Goal: Find specific page/section: Find specific page/section

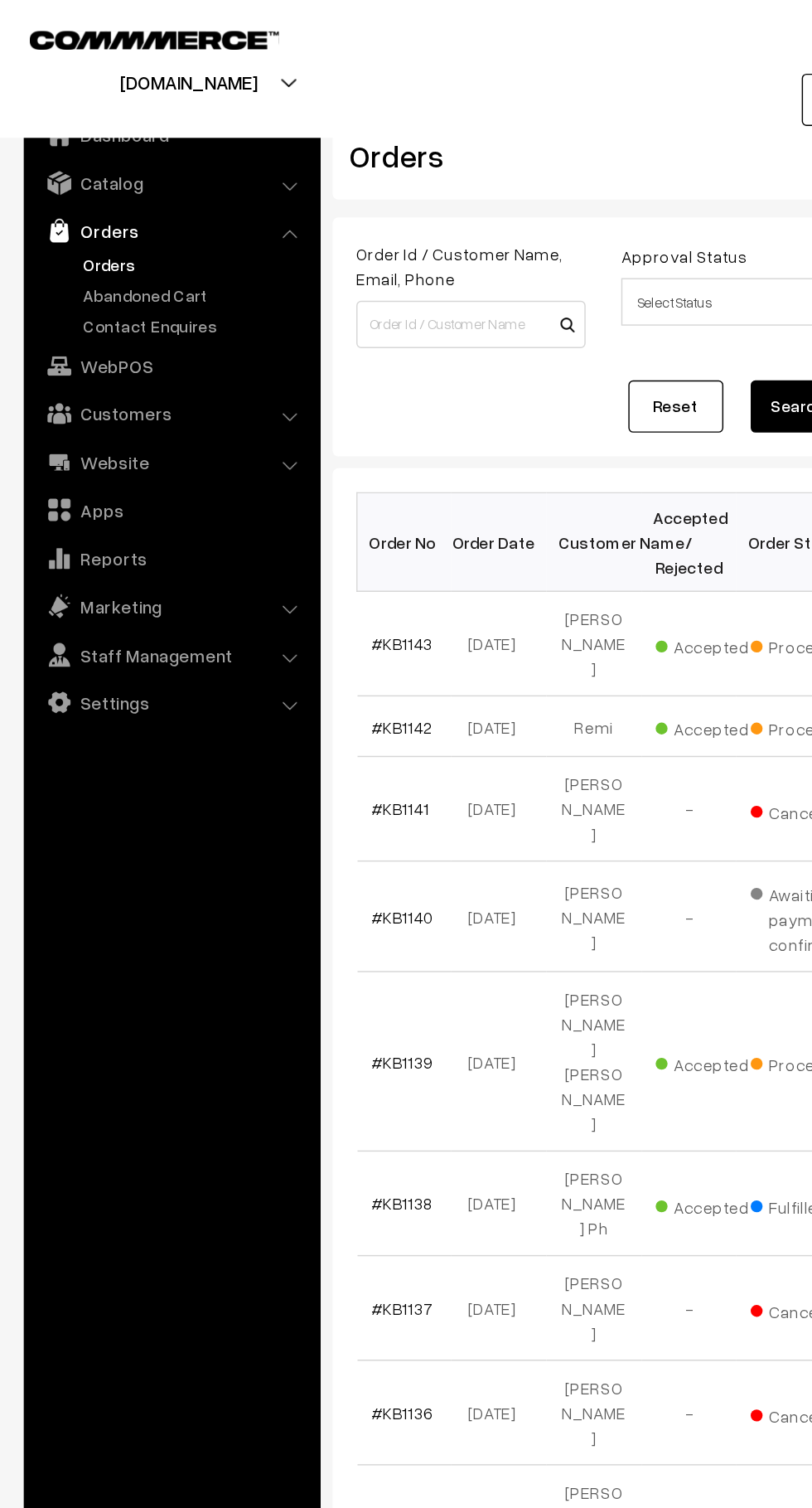
click at [166, 209] on link "Abandoned Cart" at bounding box center [136, 206] width 164 height 18
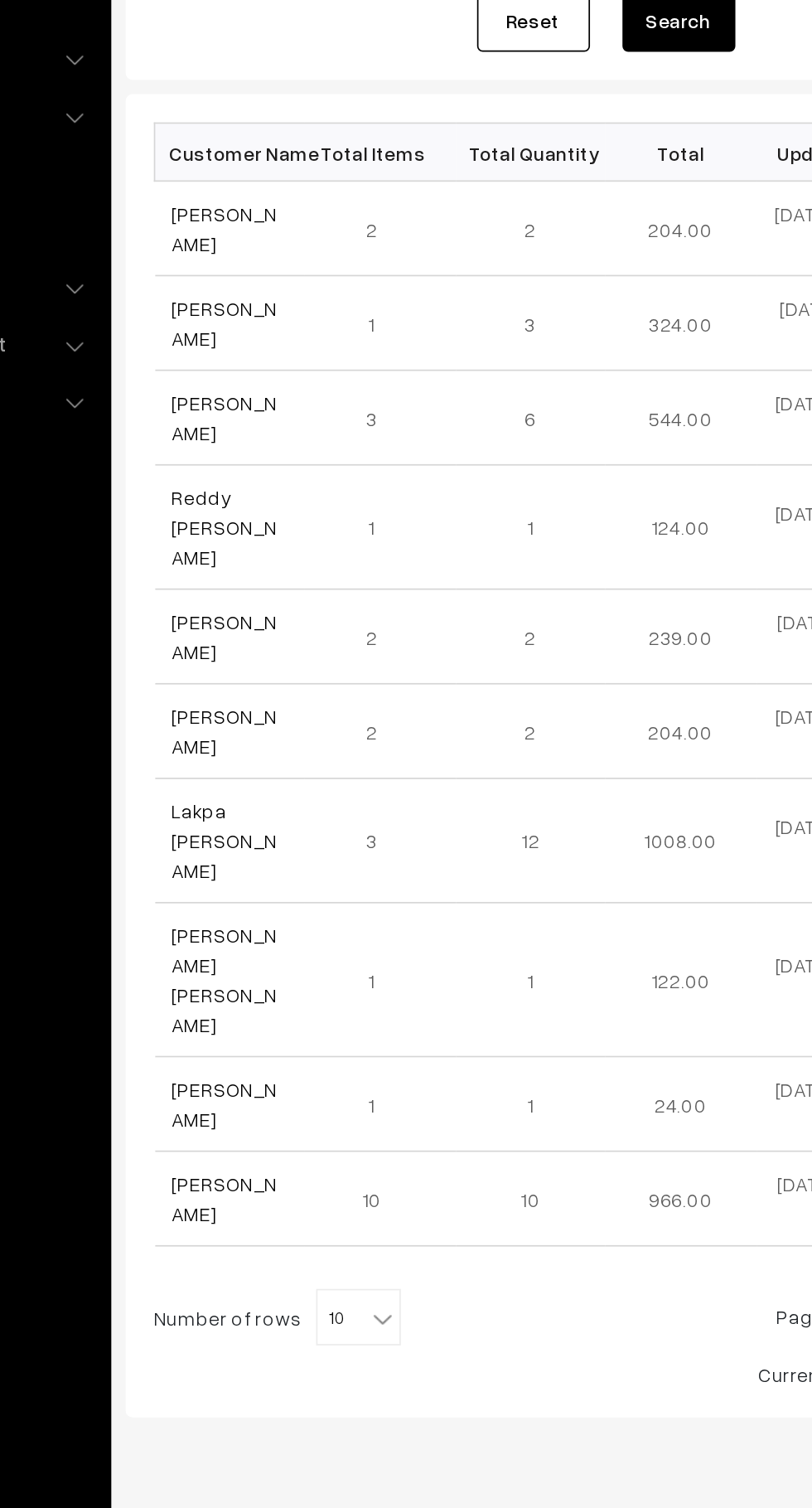
click at [312, 381] on link "Sana Rabbi Khan" at bounding box center [290, 390] width 62 height 32
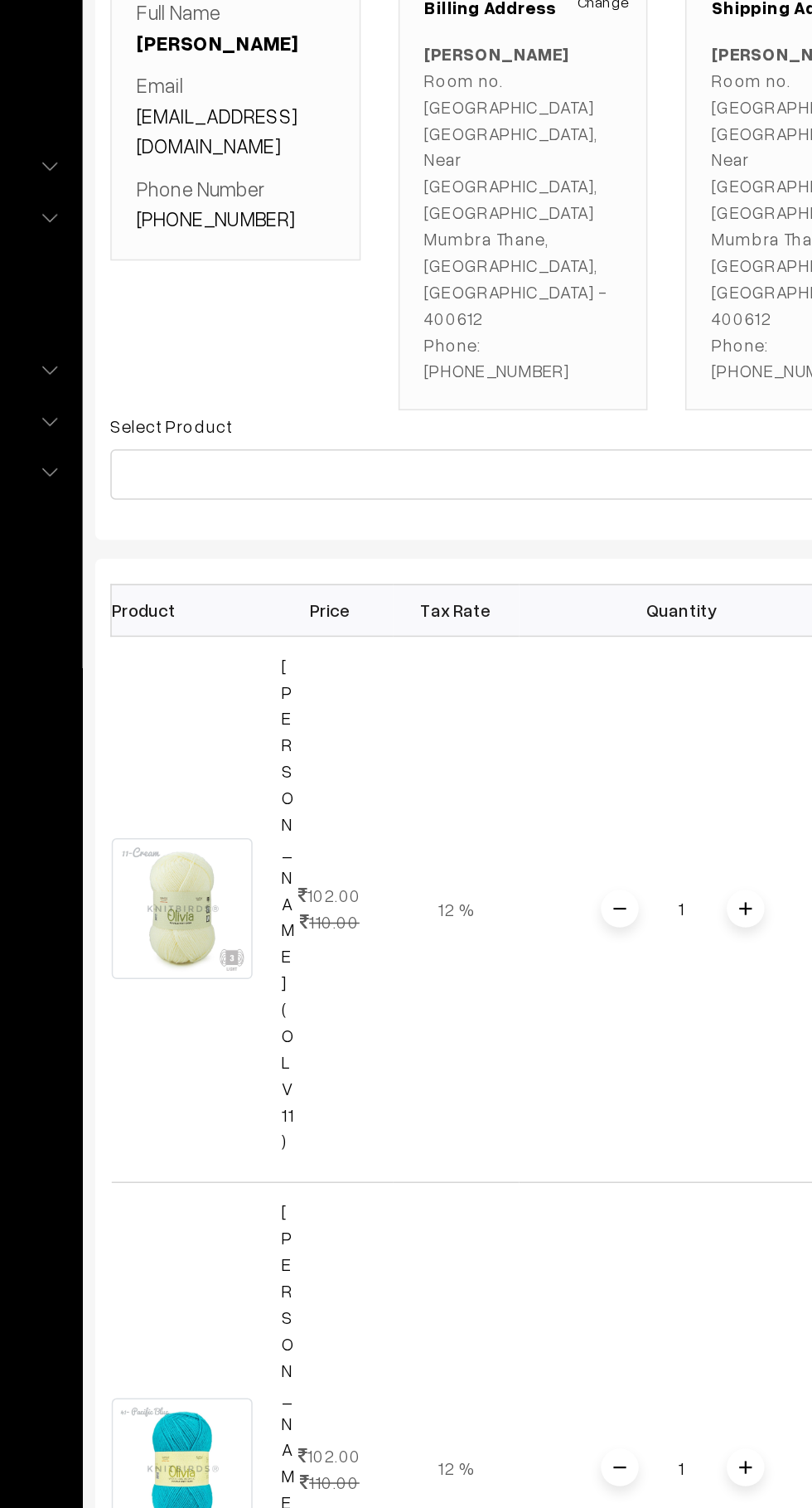
scroll to position [6, 0]
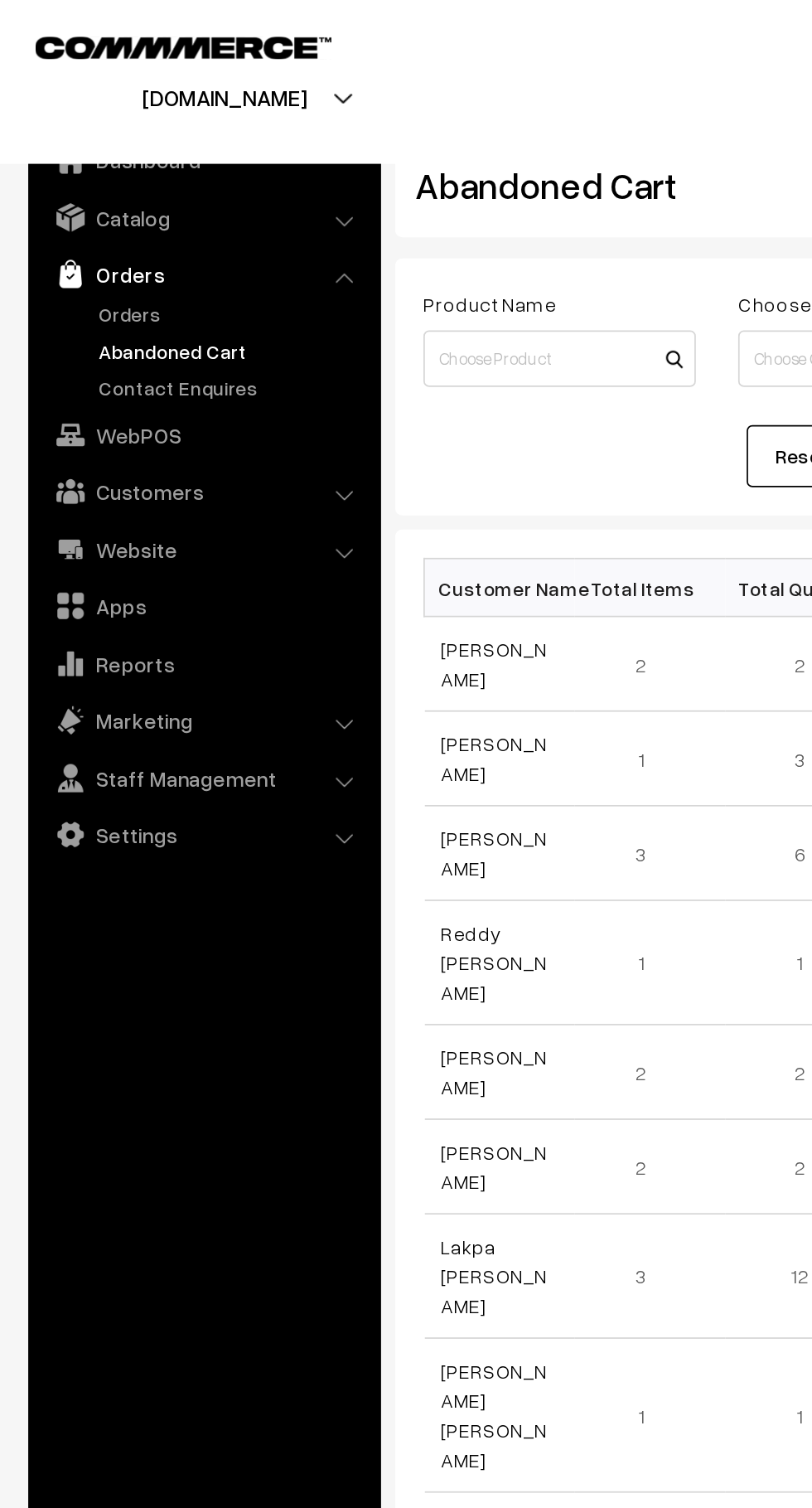
click at [110, 181] on link "Orders" at bounding box center [136, 185] width 164 height 18
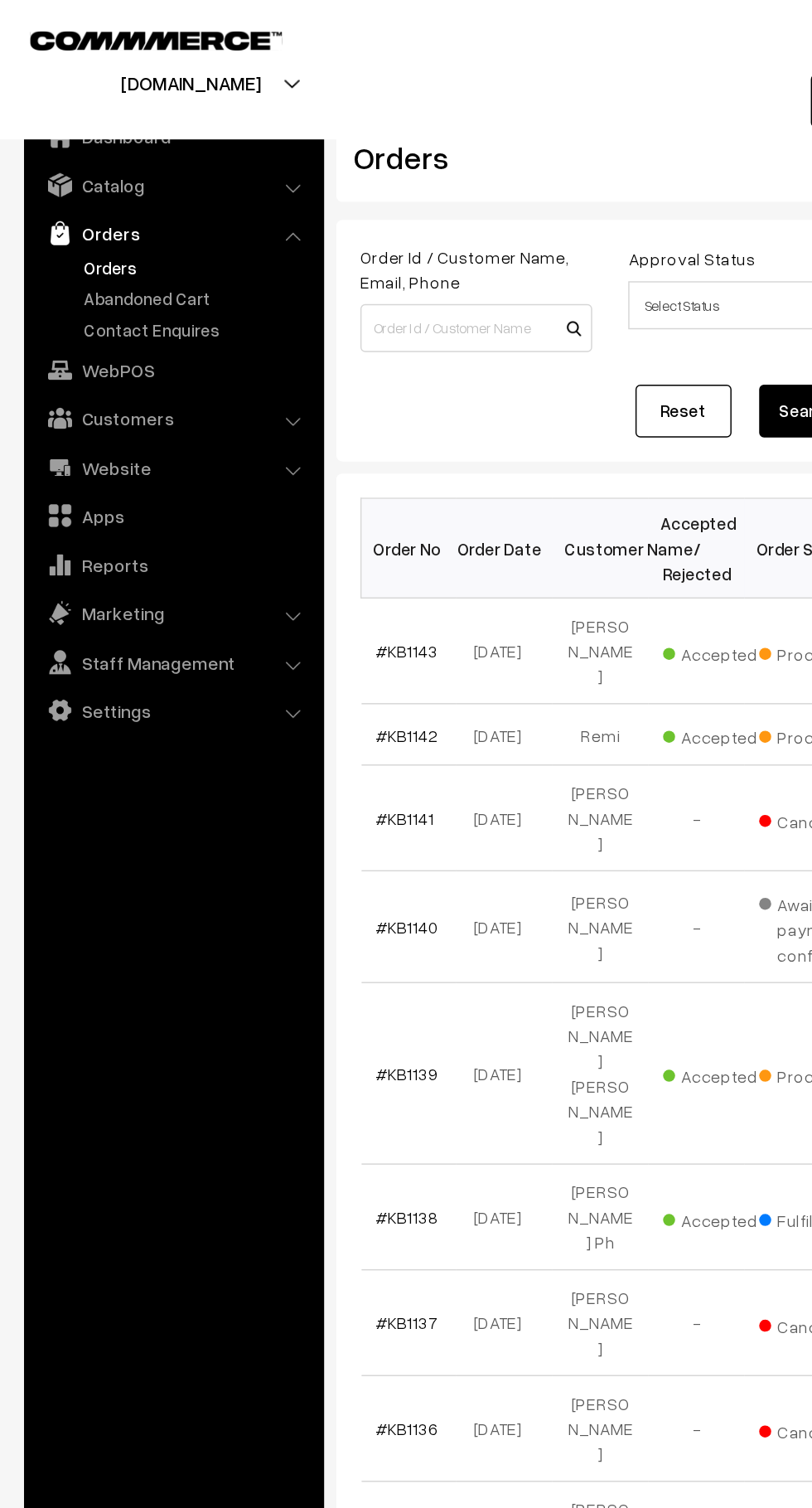
click at [146, 202] on link "Abandoned Cart" at bounding box center [136, 206] width 164 height 18
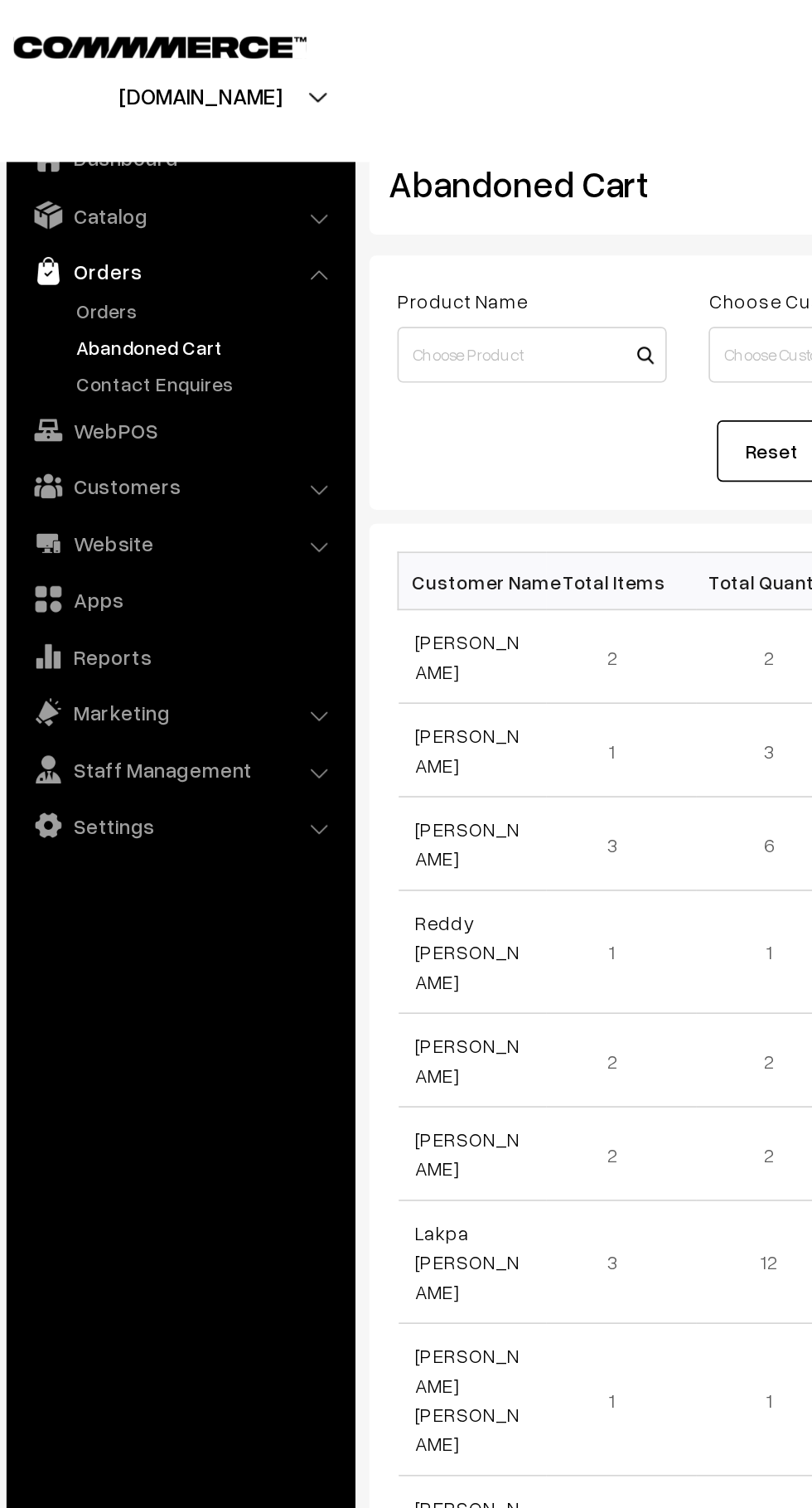
click at [101, 181] on link "Orders" at bounding box center [136, 185] width 164 height 18
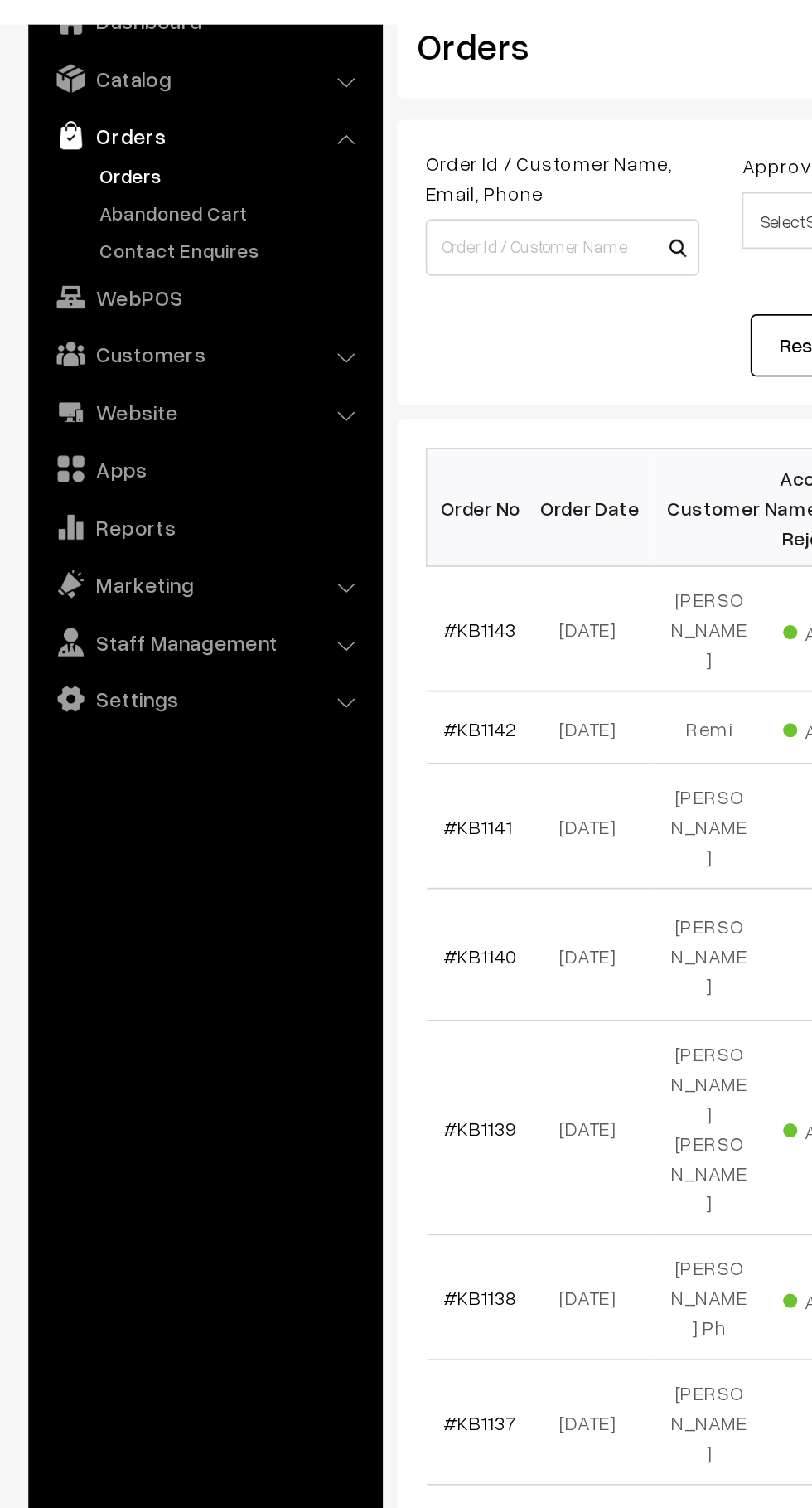
click at [157, 295] on link "Customers" at bounding box center [119, 288] width 197 height 30
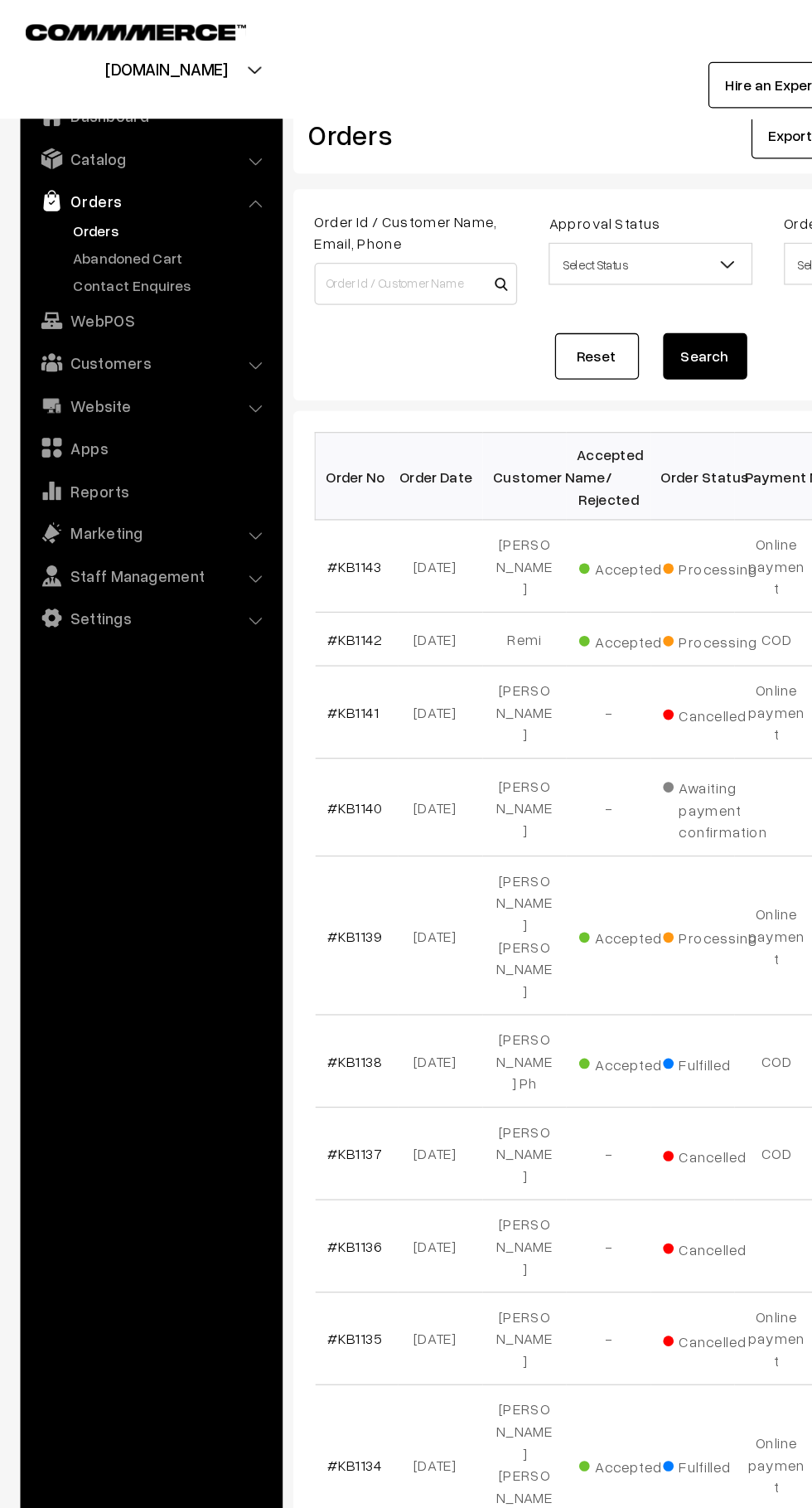
click at [139, 200] on link "Abandoned Cart" at bounding box center [136, 206] width 164 height 18
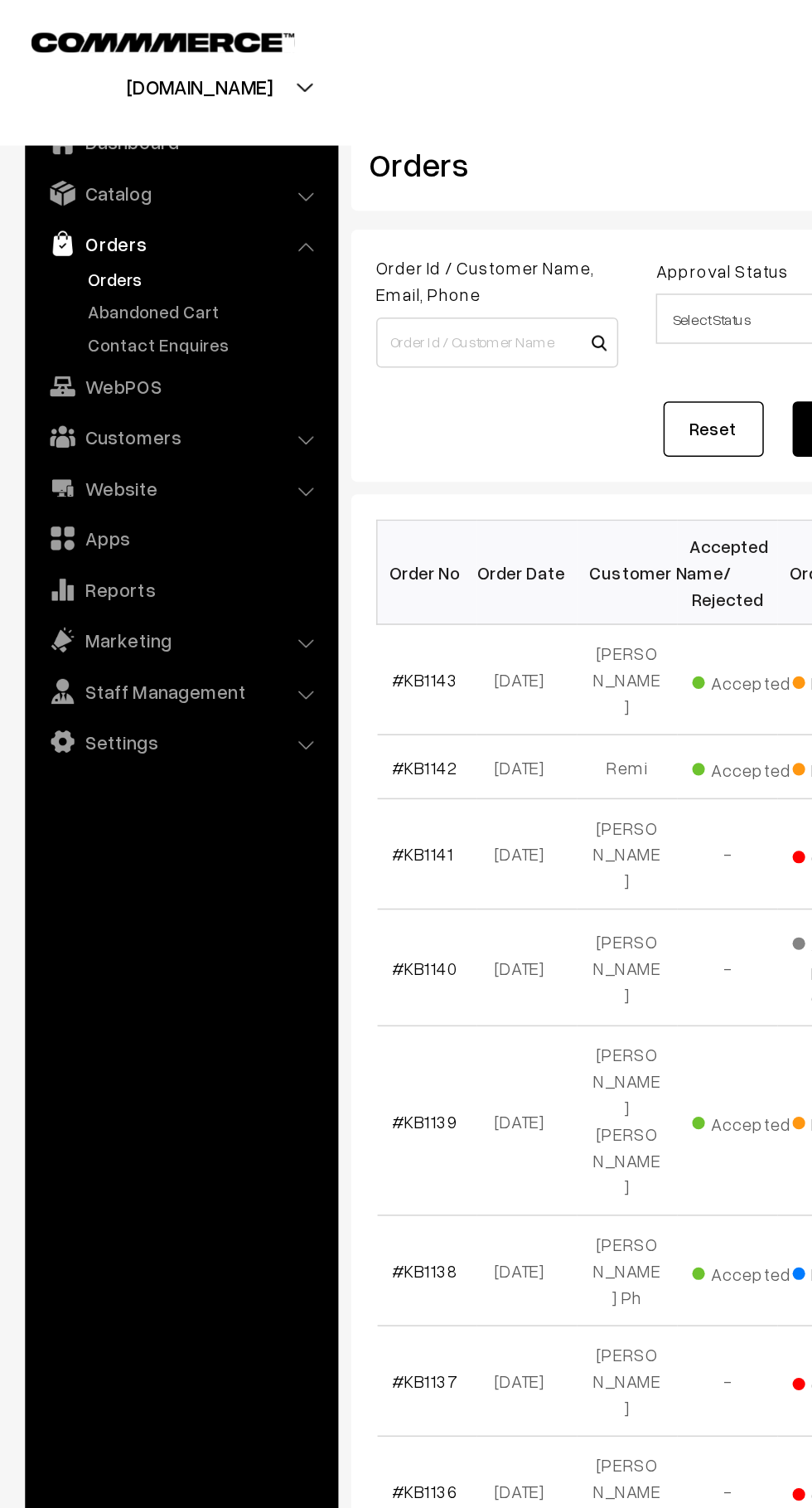
click at [106, 204] on link "Abandoned Cart" at bounding box center [136, 206] width 164 height 18
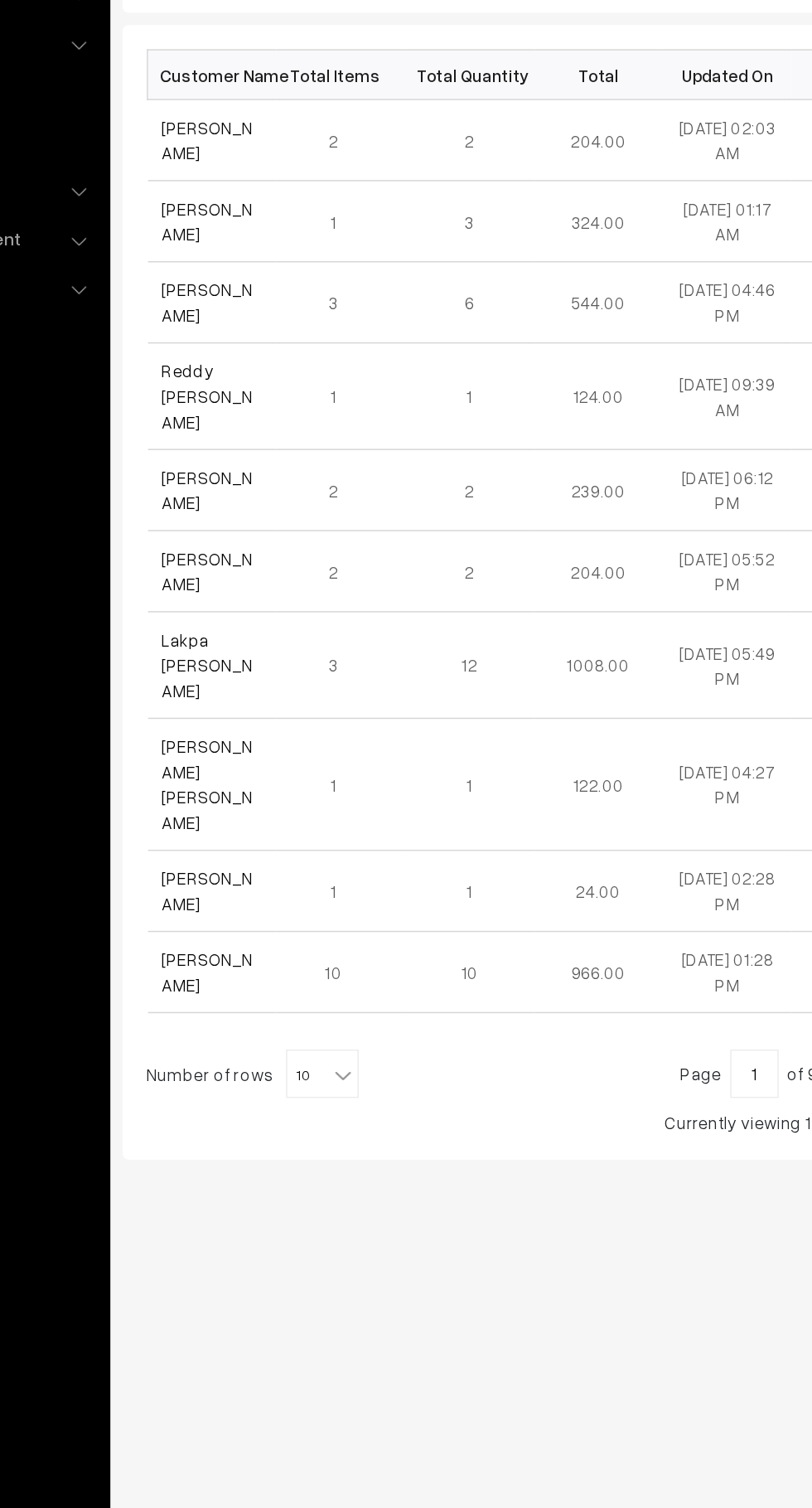
click at [253, 389] on td "Sana Rabbi Khan" at bounding box center [293, 390] width 88 height 55
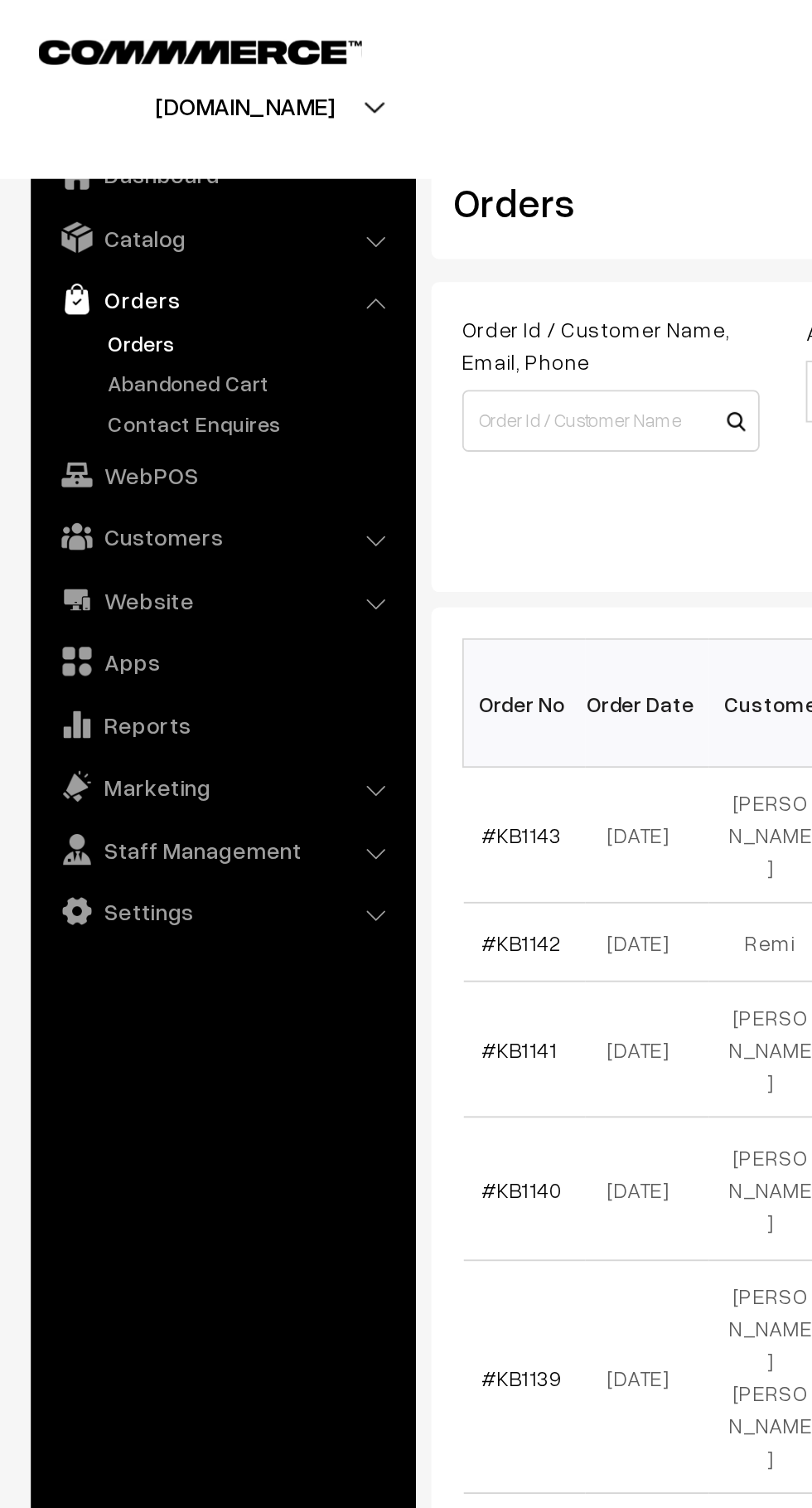
click at [117, 209] on link "Abandoned Cart" at bounding box center [136, 206] width 164 height 18
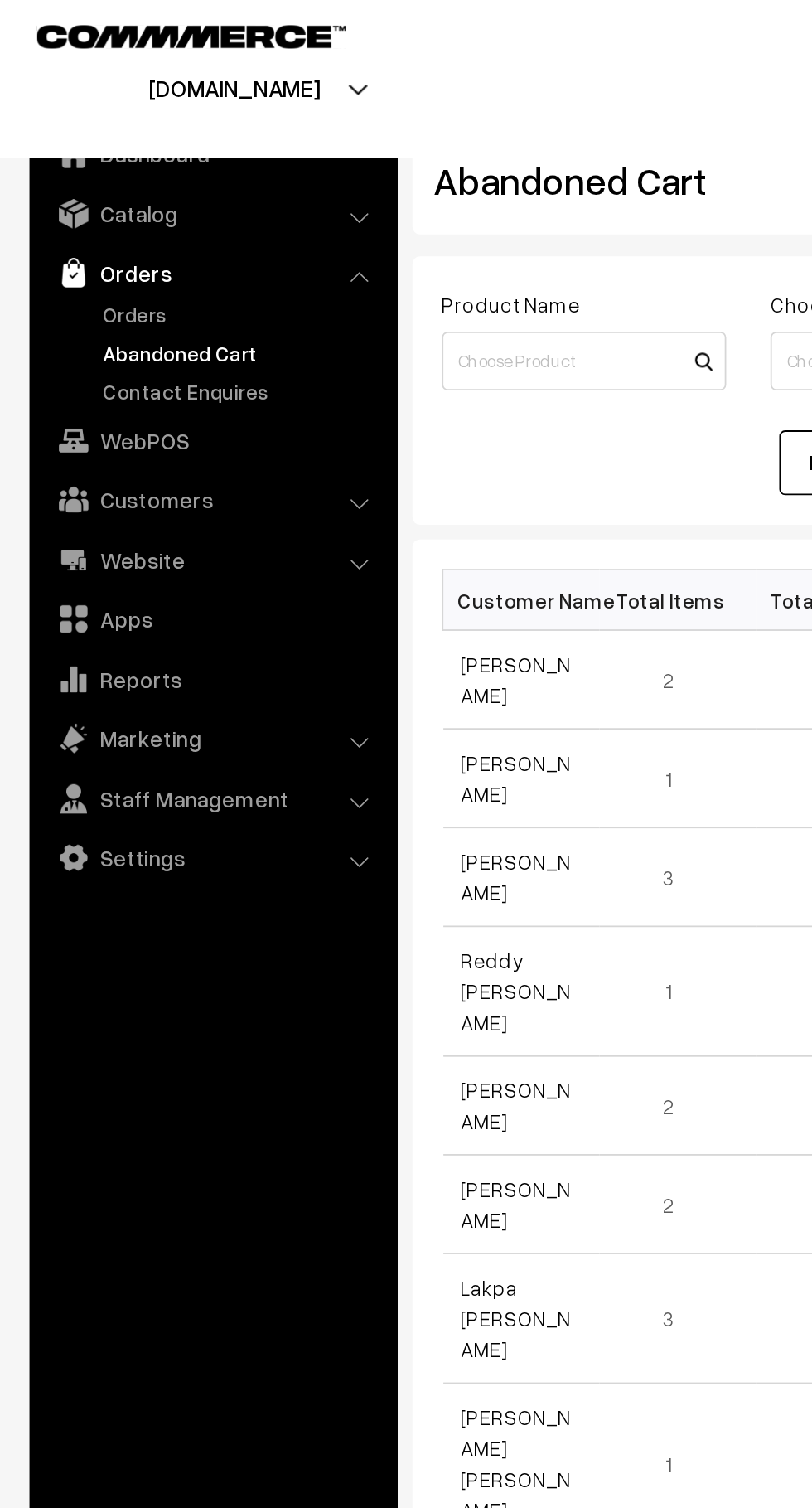
click at [100, 178] on link "Orders" at bounding box center [136, 185] width 164 height 18
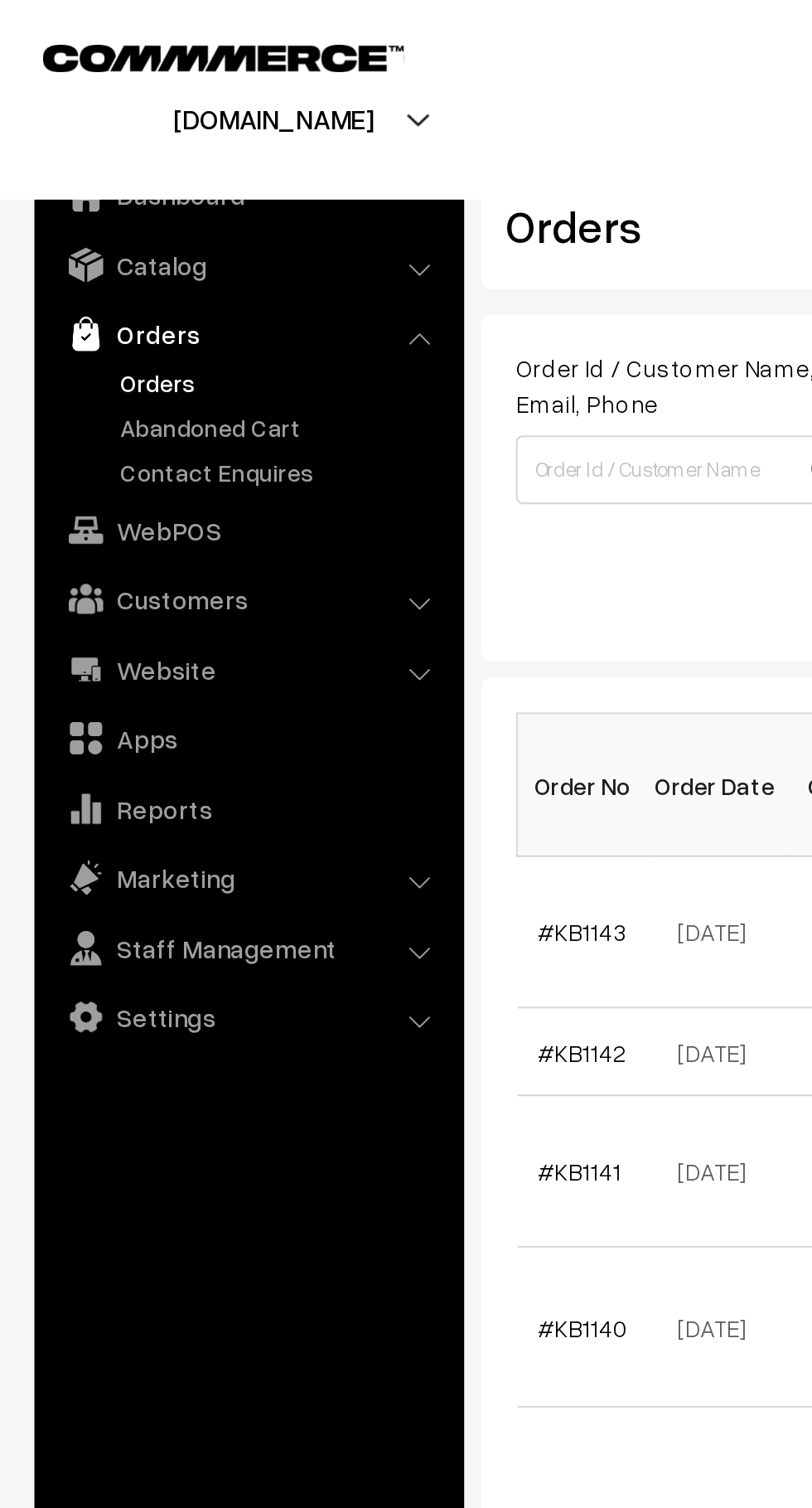
click at [138, 200] on link "Abandoned Cart" at bounding box center [136, 206] width 164 height 18
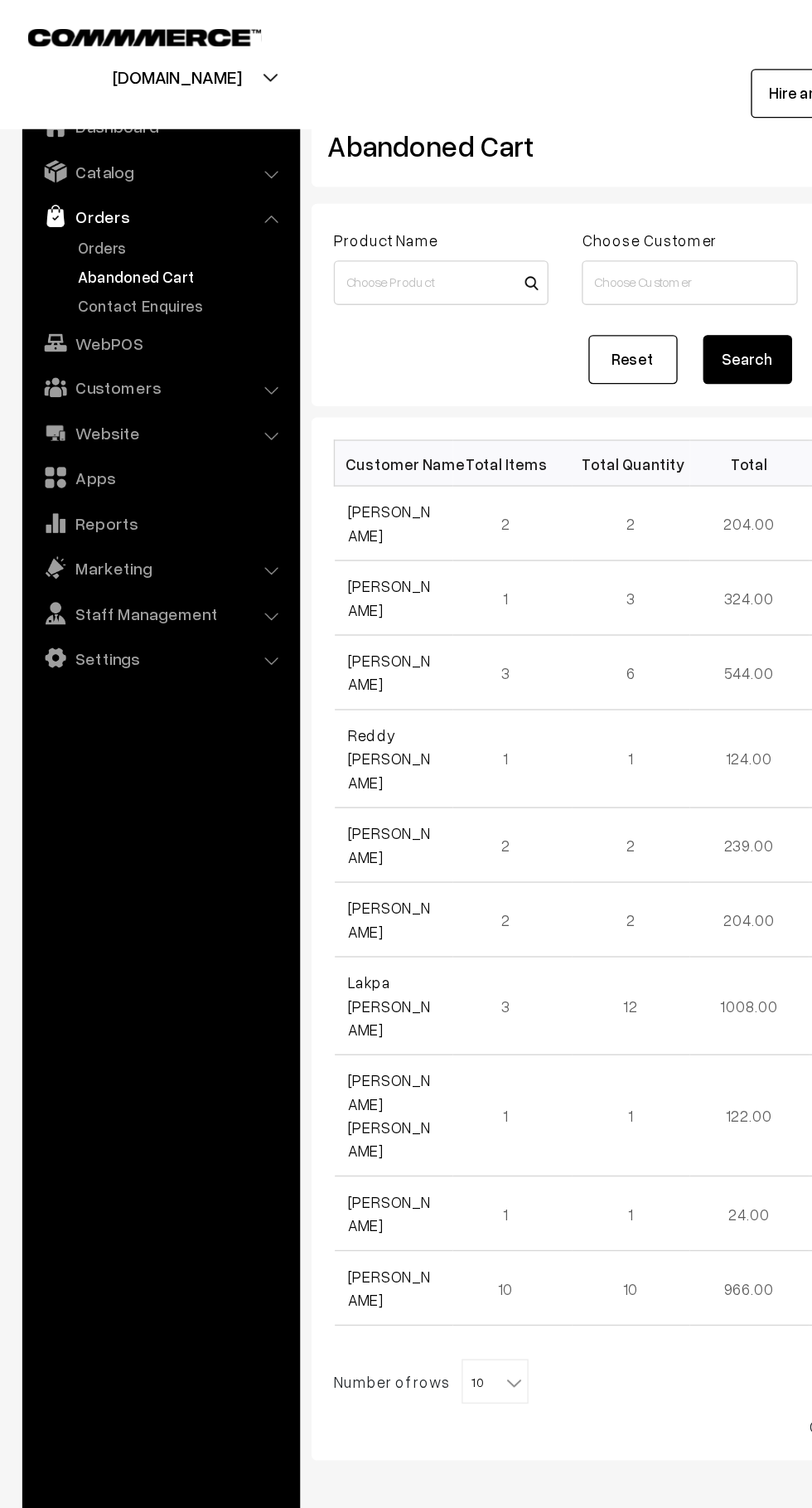
click at [94, 182] on link "Orders" at bounding box center [136, 185] width 164 height 18
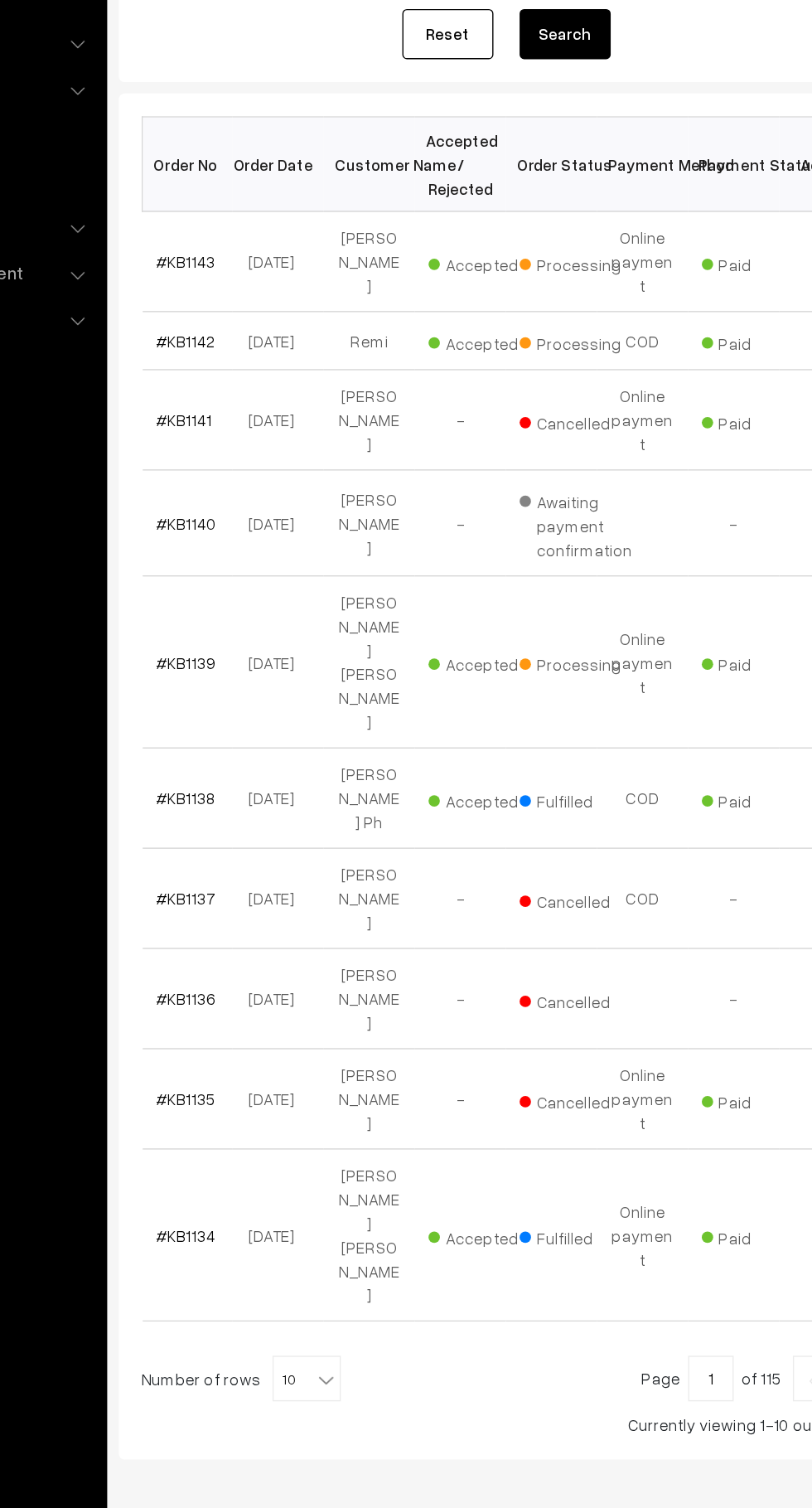
click at [375, 1255] on b at bounding box center [383, 1263] width 17 height 17
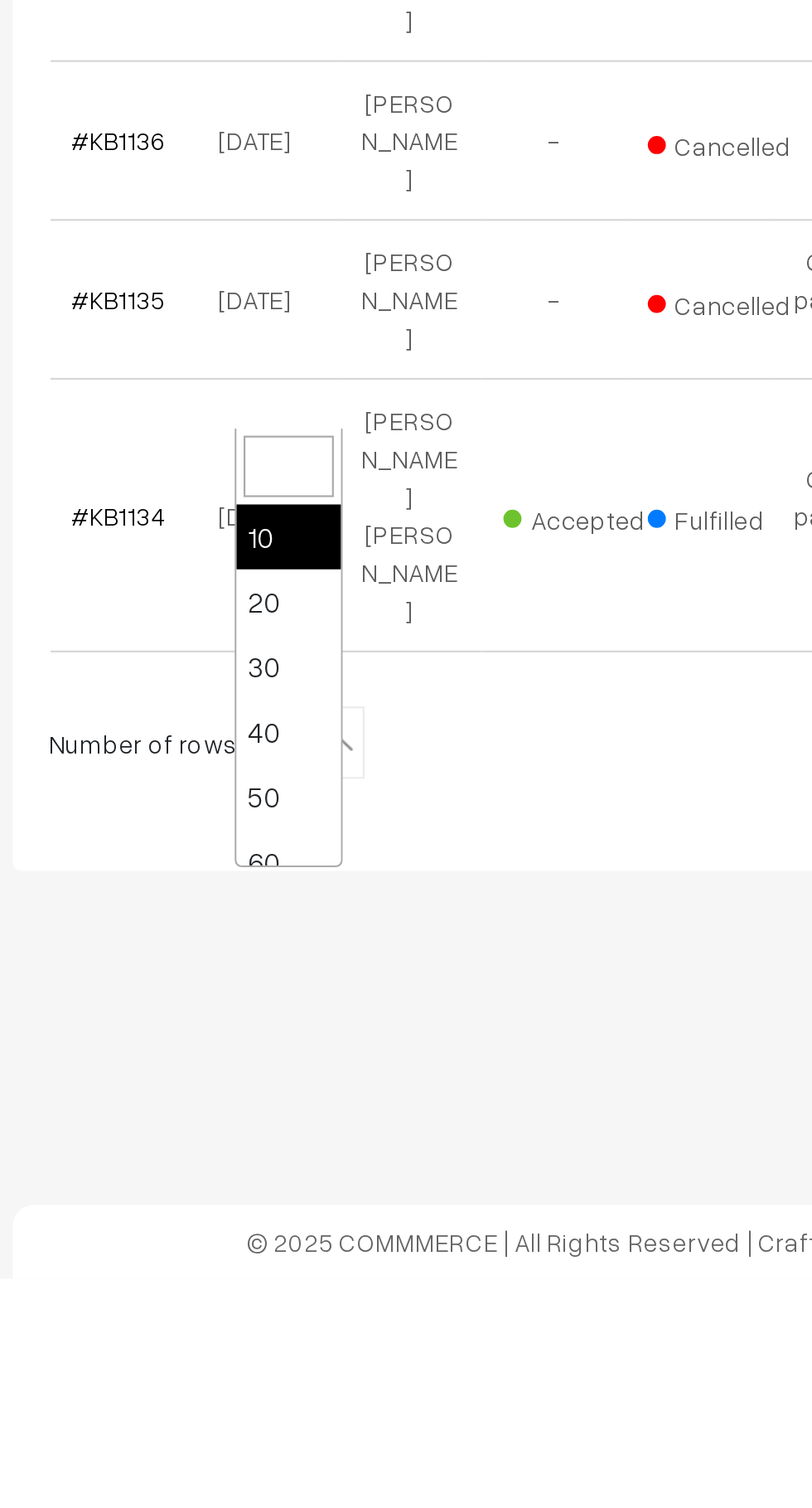
select select "50"
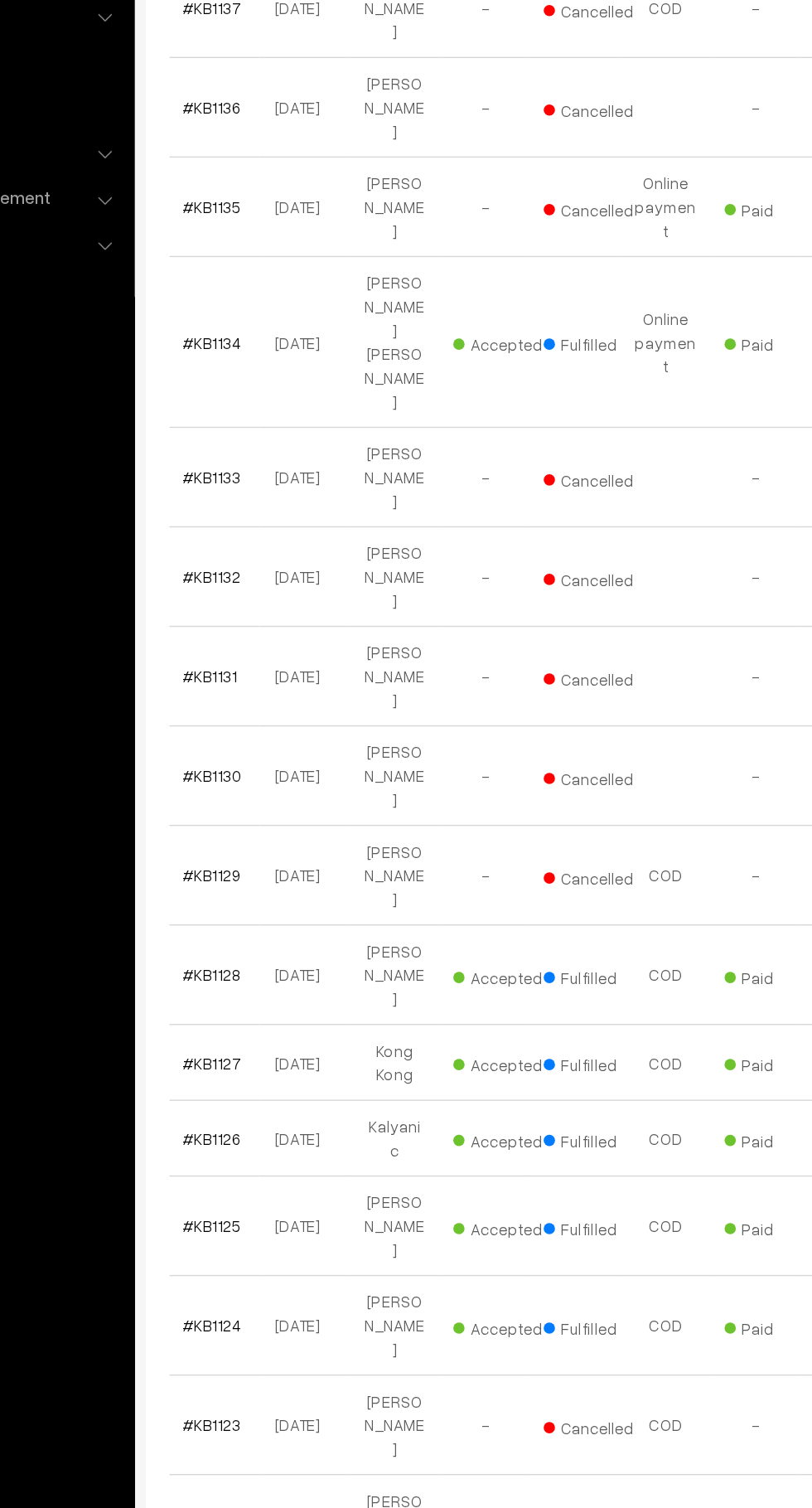
scroll to position [595, 0]
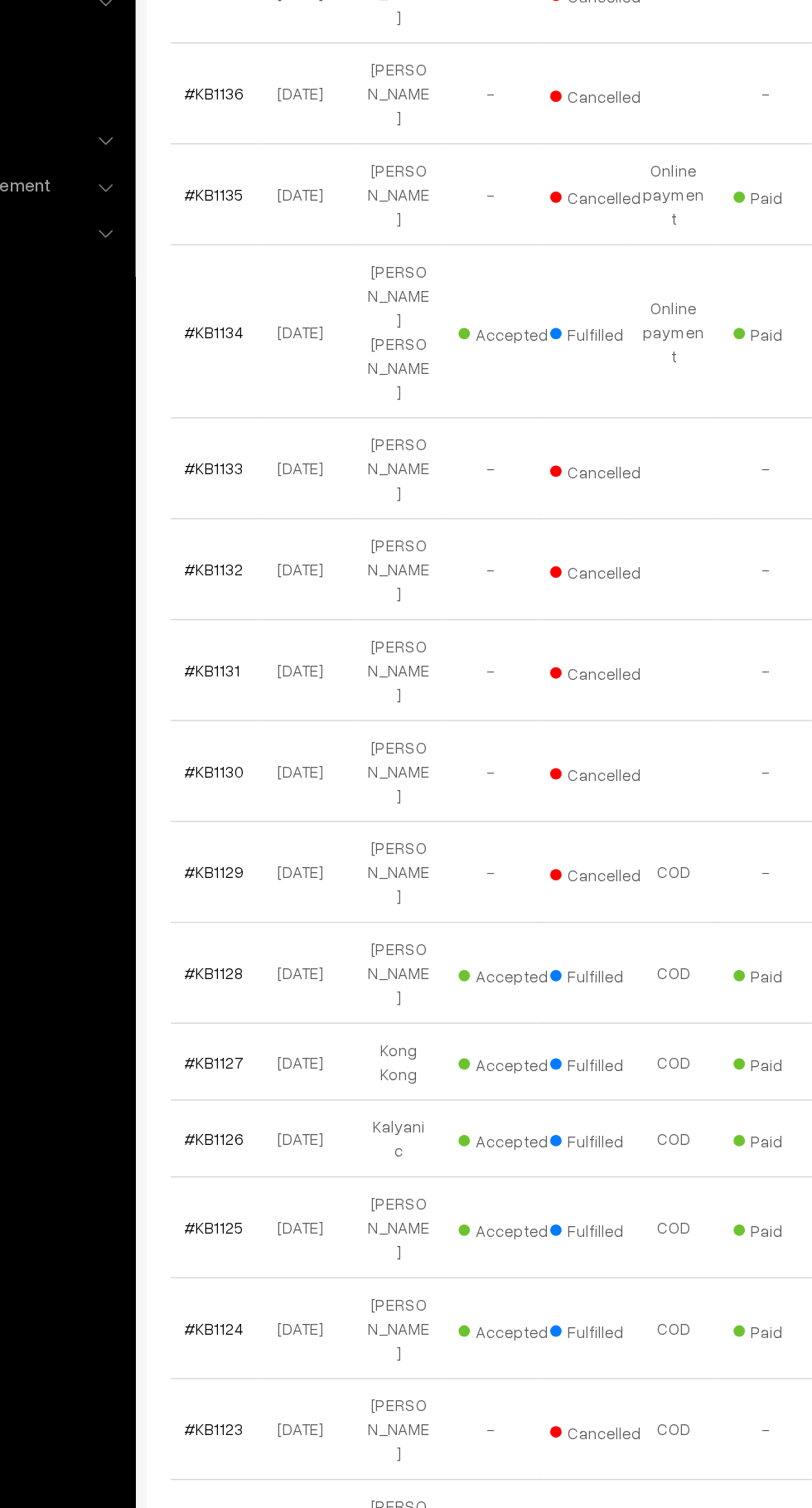
click at [293, 947] on link "#KB1129" at bounding box center [280, 954] width 43 height 14
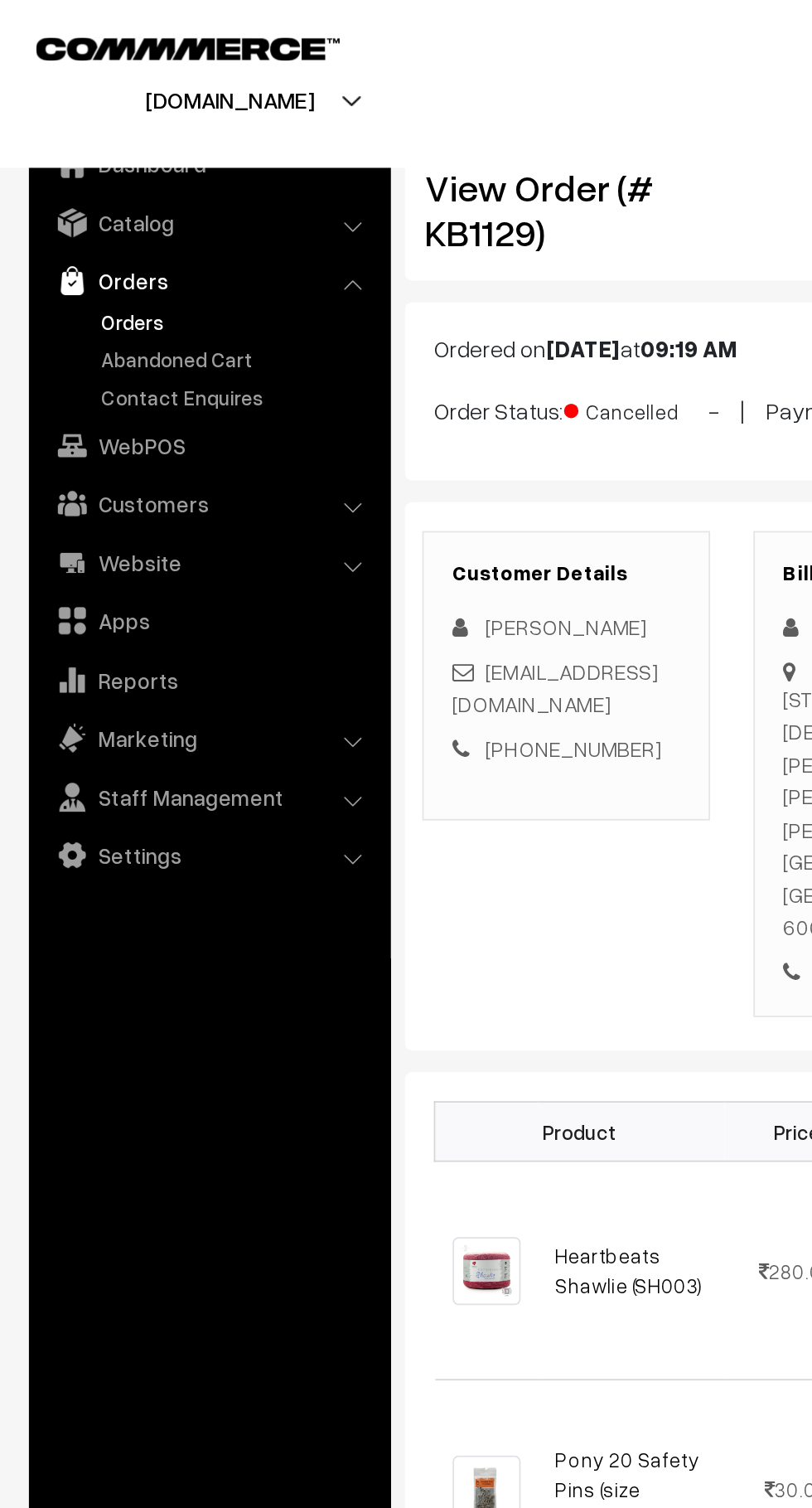
click at [143, 206] on link "Abandoned Cart" at bounding box center [136, 206] width 164 height 18
